Goal: Task Accomplishment & Management: Complete application form

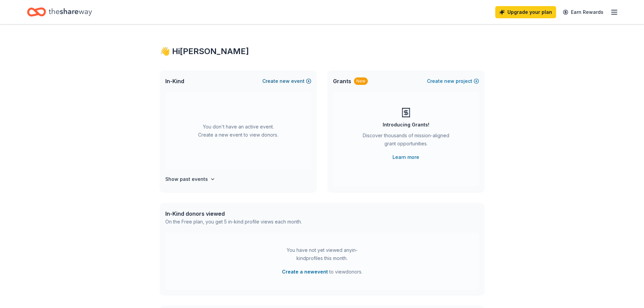
click at [273, 77] on button "Create new event" at bounding box center [287, 81] width 49 height 8
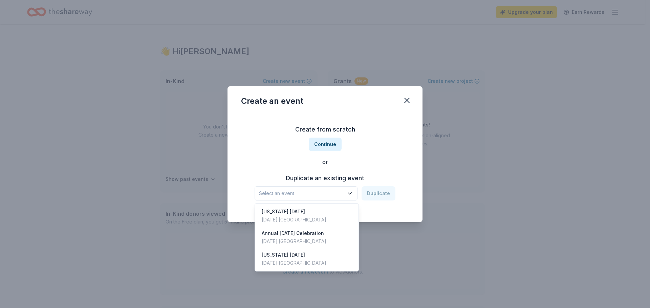
click at [330, 192] on span "Select an event" at bounding box center [301, 193] width 85 height 8
click at [295, 213] on div "Texas Arbor Day" at bounding box center [294, 212] width 65 height 8
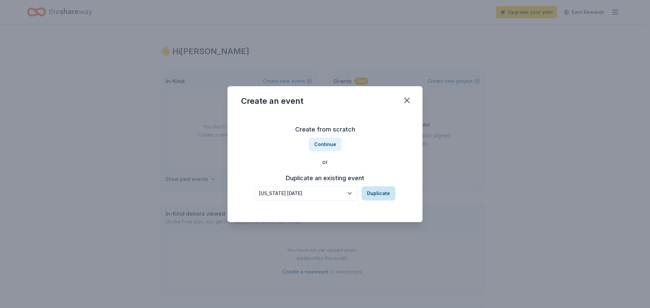
click at [374, 199] on button "Duplicate" at bounding box center [378, 193] width 34 height 14
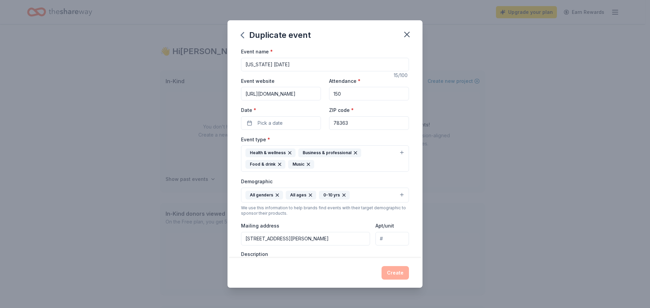
click at [311, 94] on input "https://www.facebook.com/share/1Dx6uJmJHs/" at bounding box center [281, 94] width 80 height 14
drag, startPoint x: 316, startPoint y: 92, endPoint x: 239, endPoint y: 95, distance: 77.5
click at [239, 95] on div "Event name * Texas Arbor Day 15 /100 Event website https://www.facebook.com/sha…" at bounding box center [324, 152] width 195 height 211
type input "e/1Dx6uJmJHs/"
click at [311, 96] on input "e/1Dx6uJmJHs/" at bounding box center [281, 94] width 80 height 14
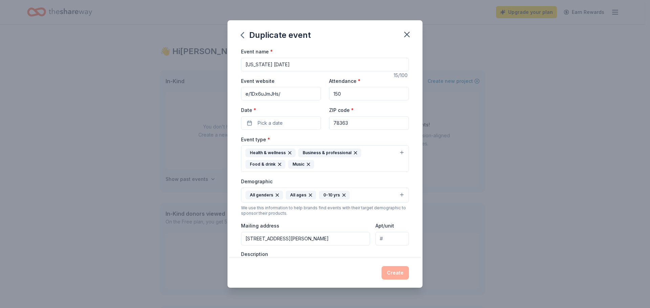
drag, startPoint x: 299, startPoint y: 94, endPoint x: 234, endPoint y: 94, distance: 65.0
click at [234, 94] on div "Event name * Texas Arbor Day 15 /100 Event website e/1Dx6uJmJHs/ Attendance * 1…" at bounding box center [324, 152] width 195 height 211
click at [273, 127] on span "Pick a date" at bounding box center [269, 123] width 25 height 8
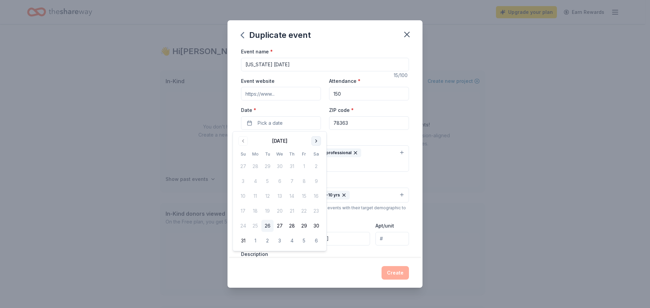
click at [313, 139] on button "Go to next month" at bounding box center [315, 140] width 9 height 9
click at [312, 139] on button "Go to next month" at bounding box center [315, 140] width 9 height 9
click at [313, 138] on button "Go to next month" at bounding box center [315, 140] width 9 height 9
click at [302, 182] on button "7" at bounding box center [304, 181] width 12 height 12
click at [403, 107] on div "ZIP code * 78363" at bounding box center [369, 118] width 80 height 24
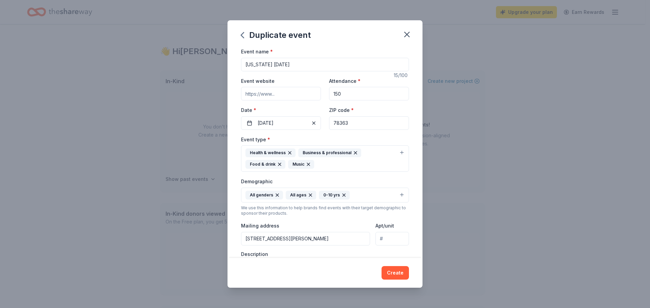
click at [327, 158] on div "Health & wellness Business & professional Food & drink Music" at bounding box center [320, 159] width 151 height 20
click at [328, 167] on div "Health & wellness Business & professional Food & drink Music" at bounding box center [320, 159] width 151 height 20
click at [328, 165] on div "Health & wellness Business & professional Food & drink Music" at bounding box center [320, 159] width 151 height 20
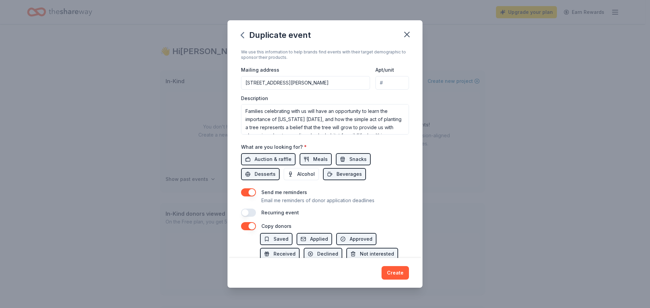
scroll to position [169, 0]
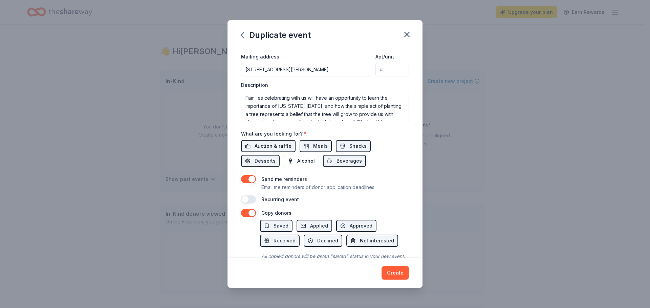
click at [281, 147] on span "Auction & raffle" at bounding box center [272, 146] width 37 height 8
click at [289, 149] on span "Auction & raffle" at bounding box center [272, 146] width 37 height 8
click at [306, 112] on textarea "Families celebrating with us will have an opportunity to learn the importance o…" at bounding box center [325, 106] width 168 height 30
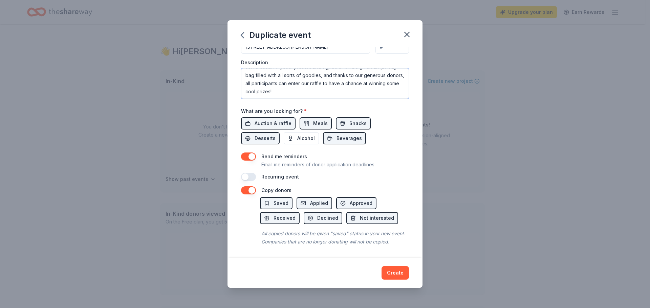
scroll to position [200, 0]
click at [246, 173] on button "button" at bounding box center [248, 177] width 15 height 8
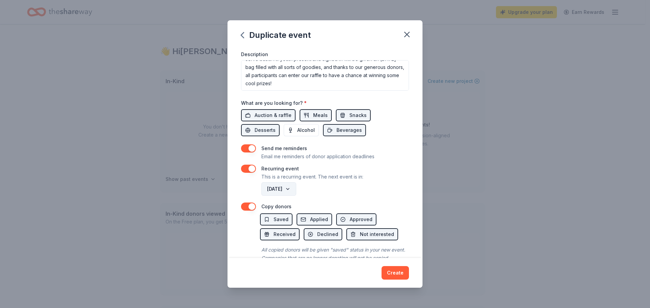
click at [296, 190] on button "November 2026" at bounding box center [278, 189] width 35 height 14
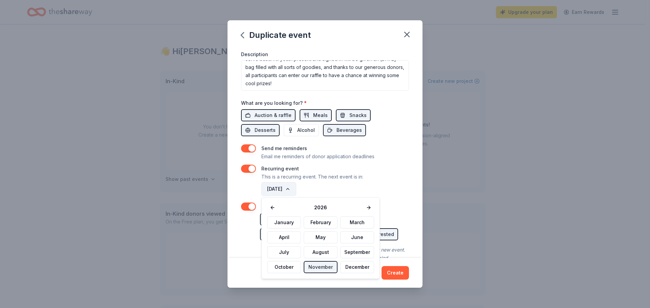
click at [296, 190] on button "November 2026" at bounding box center [278, 189] width 35 height 14
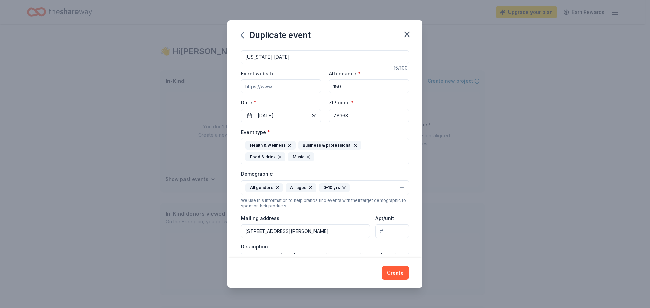
scroll to position [0, 0]
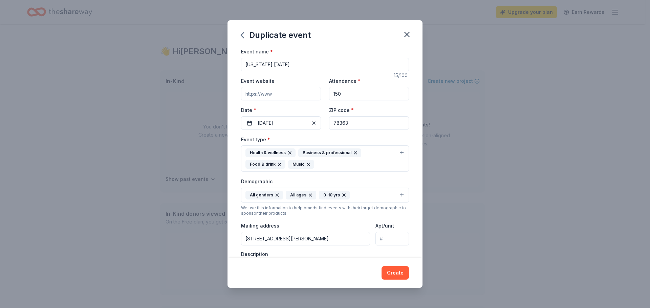
click at [292, 96] on input "Event website" at bounding box center [281, 94] width 80 height 14
paste input "https://www.facebook.com/events/24906268138980225/?acontext=%7B%22event_action_…"
type input "https://www.facebook.com/events/24906268138980225/?acontext=%7B%22event_action_…"
click at [298, 65] on input "Texas Arbor Day" at bounding box center [325, 65] width 168 height 14
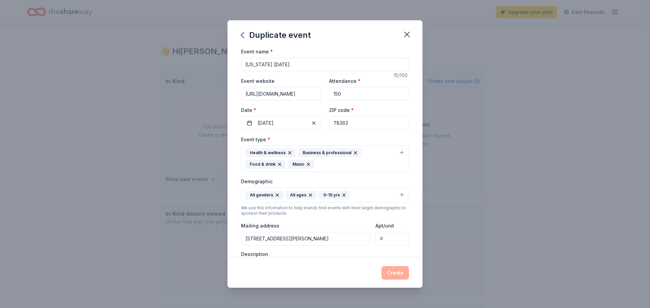
scroll to position [0, 0]
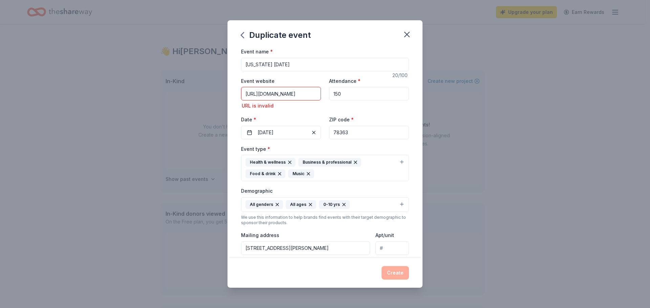
type input "[US_STATE] [DATE]"
click at [305, 97] on input "https://www.facebook.com/events/24906268138980225/?acontext=%7B%22event_action_…" at bounding box center [281, 94] width 80 height 14
click at [268, 97] on input "https://www.facebook.com/events/24906268138980225/?acontext=%7B%22event_action_…" at bounding box center [281, 94] width 80 height 14
click at [303, 96] on input "https://www.facebook.com/events/24906268138980225/?acontext=%7B%22event_action_…" at bounding box center [281, 94] width 80 height 14
drag, startPoint x: 315, startPoint y: 93, endPoint x: 236, endPoint y: 84, distance: 79.7
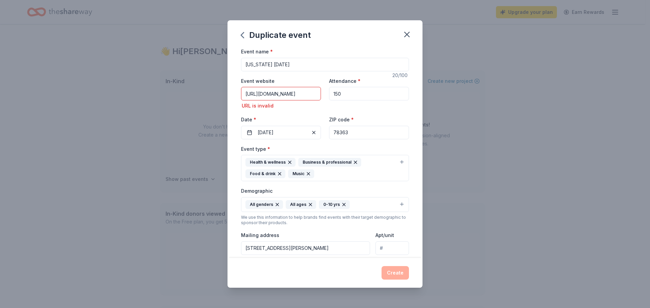
click at [236, 84] on div "Event name * Texas Arbor Day 2025 20 /100 Event website https://www.facebook.co…" at bounding box center [324, 152] width 195 height 211
click at [302, 92] on input "https://www.facebook.com/events/24906268138980225/?acontext=%7B%22event_action_…" at bounding box center [281, 94] width 80 height 14
drag, startPoint x: 245, startPoint y: 94, endPoint x: 344, endPoint y: 96, distance: 99.2
click at [344, 96] on div "Event website https://www.facebook.com/events/24906268138980225/?acontext=%7B%2…" at bounding box center [325, 108] width 168 height 63
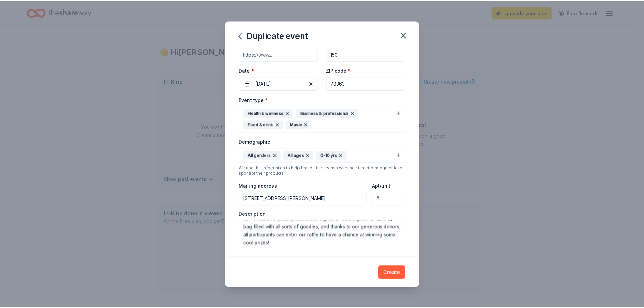
scroll to position [0, 0]
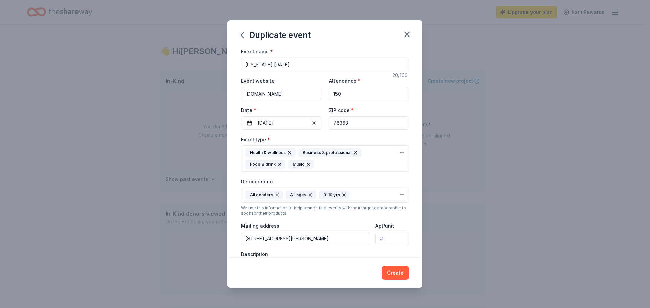
type input "keepkingsvillebeautiful.com"
click at [359, 126] on input "78363" at bounding box center [369, 123] width 80 height 14
click at [388, 270] on button "Create" at bounding box center [394, 273] width 27 height 14
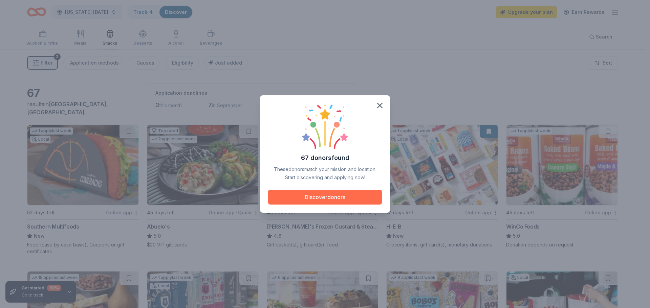
click at [336, 199] on button "Discover donors" at bounding box center [325, 197] width 114 height 15
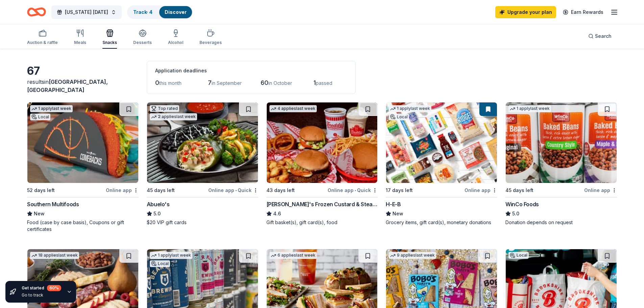
scroll to position [68, 0]
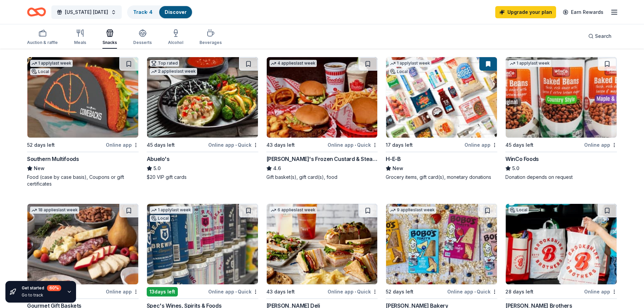
click at [81, 109] on img at bounding box center [82, 97] width 111 height 81
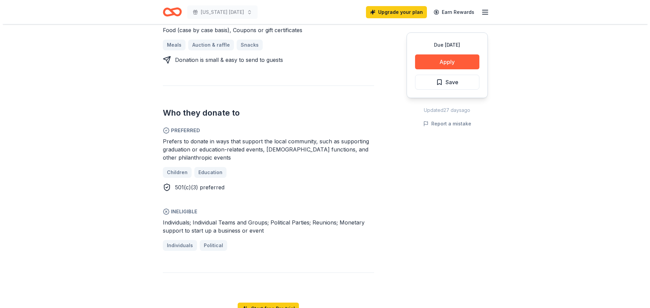
scroll to position [101, 0]
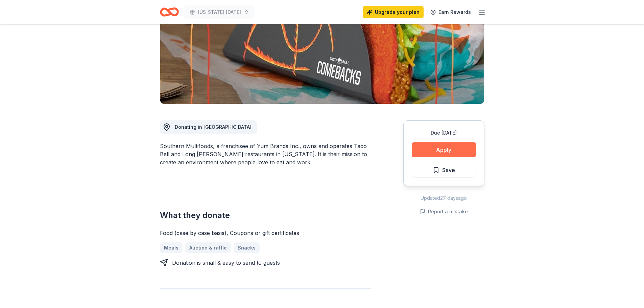
click at [448, 151] on button "Apply" at bounding box center [444, 149] width 64 height 15
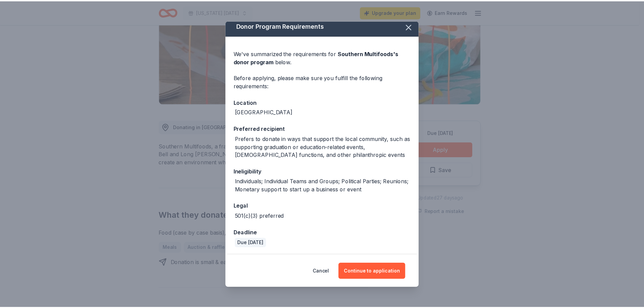
scroll to position [5, 0]
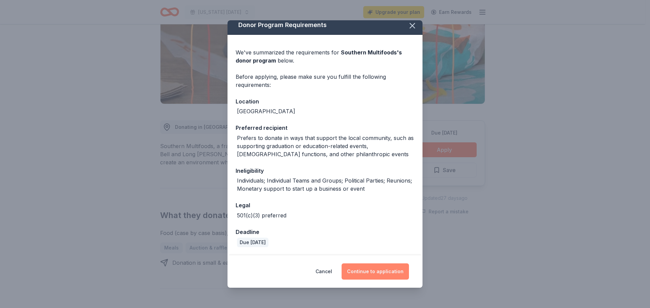
click at [367, 274] on button "Continue to application" at bounding box center [374, 272] width 67 height 16
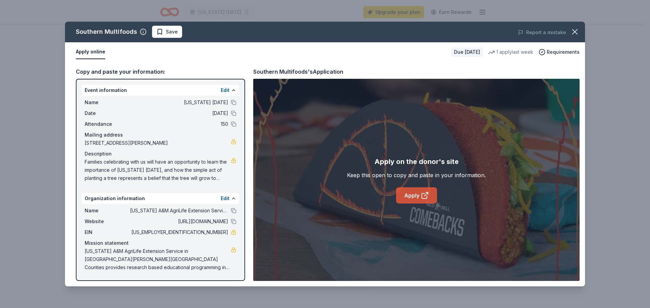
click at [422, 196] on icon at bounding box center [424, 196] width 5 height 5
click at [575, 33] on icon "button" at bounding box center [574, 31] width 5 height 5
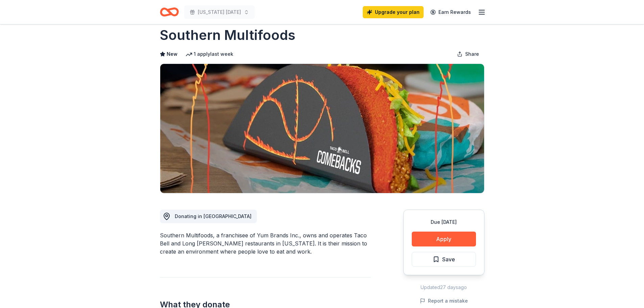
scroll to position [0, 0]
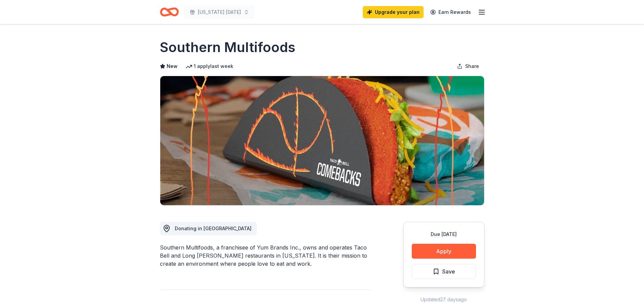
drag, startPoint x: 160, startPoint y: 49, endPoint x: 283, endPoint y: 52, distance: 122.8
click at [279, 52] on h1 "Southern Multifoods" at bounding box center [228, 47] width 136 height 19
